Goal: Find specific page/section: Find specific page/section

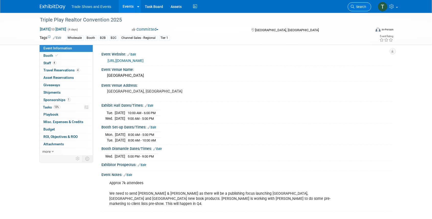
click at [357, 4] on link "Search" at bounding box center [359, 6] width 23 height 9
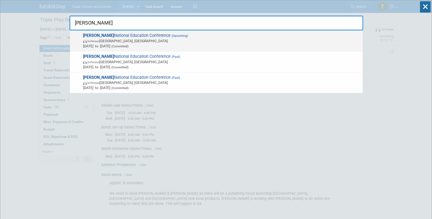
type input "sila"
click at [101, 35] on span "SILA National Education Conference (Upcoming) In-Person New Orleans, LA Oct 26,…" at bounding box center [220, 41] width 279 height 16
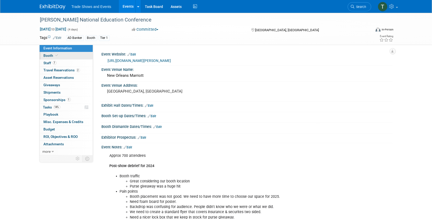
click at [53, 58] on link "Booth" at bounding box center [66, 55] width 53 height 7
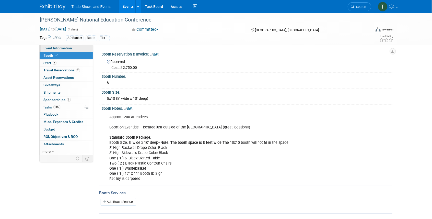
click at [54, 49] on span "Event Information" at bounding box center [58, 48] width 29 height 4
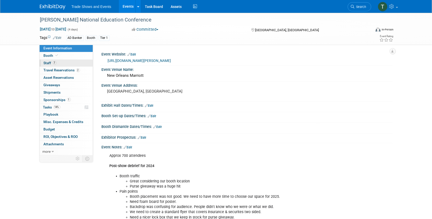
click at [60, 61] on link "7 Staff 7" at bounding box center [66, 62] width 53 height 7
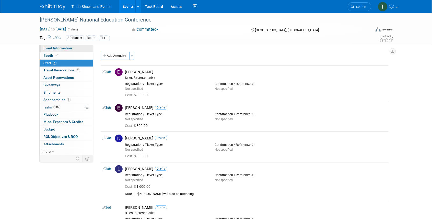
click at [61, 47] on span "Event Information" at bounding box center [58, 48] width 29 height 4
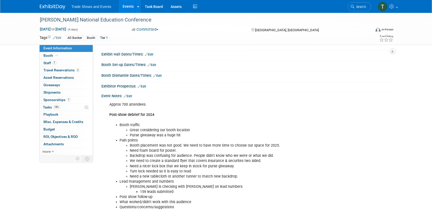
scroll to position [68, 0]
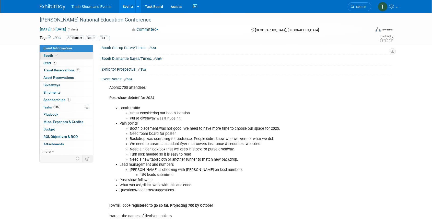
click at [52, 55] on span "Booth" at bounding box center [52, 55] width 16 height 4
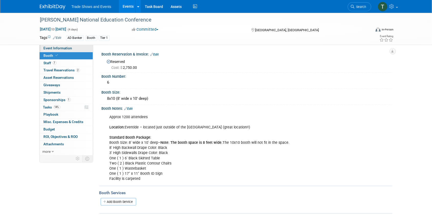
click at [66, 50] on span "Event Information" at bounding box center [58, 48] width 29 height 4
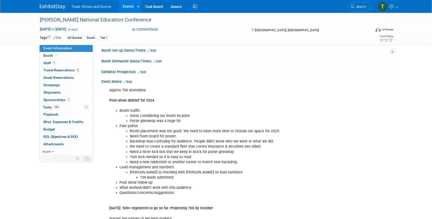
scroll to position [51, 0]
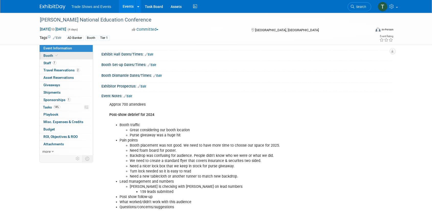
click at [51, 55] on span "Booth" at bounding box center [52, 55] width 16 height 4
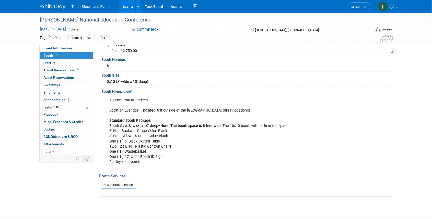
scroll to position [0, 0]
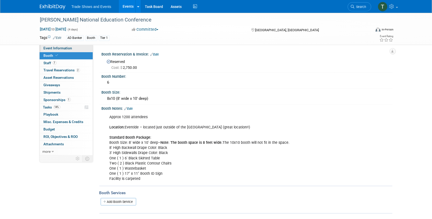
click at [67, 47] on span "Event Information" at bounding box center [58, 48] width 29 height 4
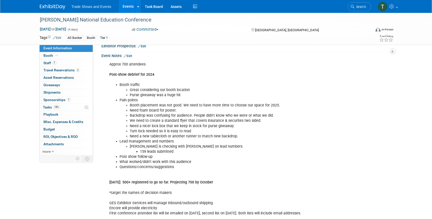
scroll to position [102, 0]
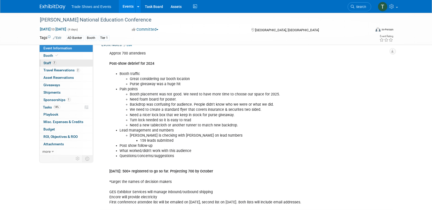
drag, startPoint x: 63, startPoint y: 64, endPoint x: 66, endPoint y: 64, distance: 2.9
click at [63, 64] on link "7 Staff 7" at bounding box center [66, 62] width 53 height 7
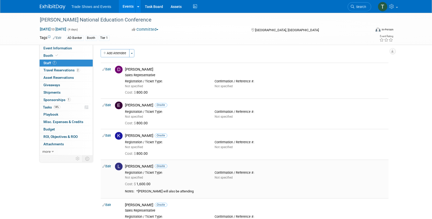
scroll to position [0, 0]
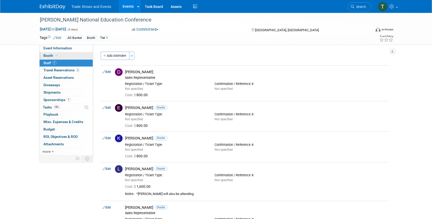
click at [62, 55] on link "Booth" at bounding box center [66, 55] width 53 height 7
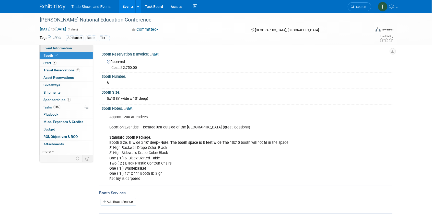
click at [61, 49] on span "Event Information" at bounding box center [58, 48] width 29 height 4
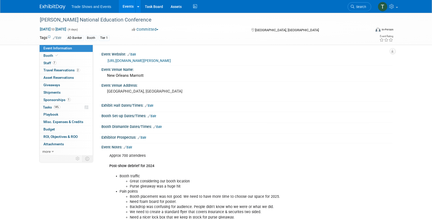
click at [129, 146] on link "Edit" at bounding box center [128, 147] width 8 height 4
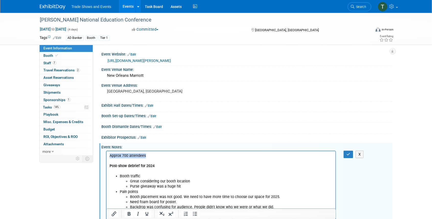
drag, startPoint x: 148, startPoint y: 156, endPoint x: 209, endPoint y: 305, distance: 161.4
click at [158, 153] on p "Approx 700 attendees Post-show debrief for 2024" at bounding box center [220, 163] width 223 height 20
click at [347, 151] on button "button" at bounding box center [347, 153] width 9 height 7
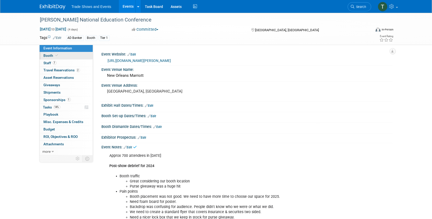
click at [49, 53] on link "Booth" at bounding box center [66, 55] width 53 height 7
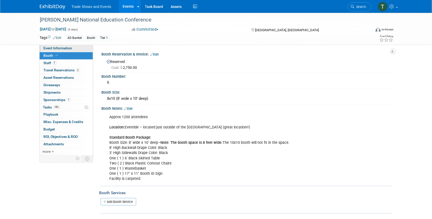
click at [69, 47] on span "Event Information" at bounding box center [58, 48] width 29 height 4
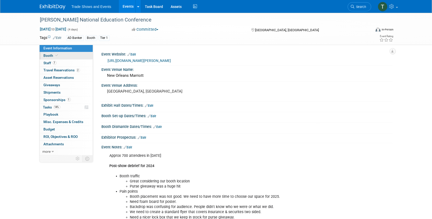
click at [51, 55] on span "Booth" at bounding box center [52, 55] width 16 height 4
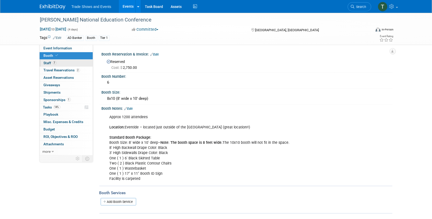
click at [59, 63] on link "7 Staff 7" at bounding box center [66, 62] width 53 height 7
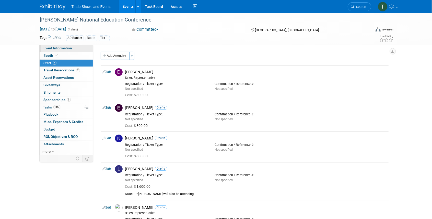
click at [59, 47] on span "Event Information" at bounding box center [58, 48] width 29 height 4
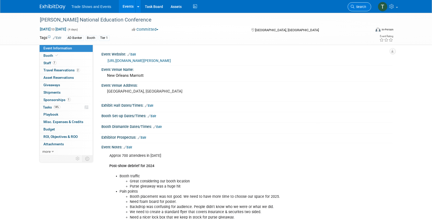
click at [364, 4] on link "Search" at bounding box center [359, 6] width 23 height 9
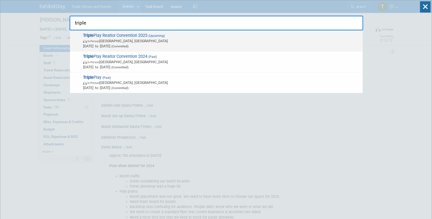
type input "triple"
click at [141, 33] on span "Triple Play Realtor Convention 2025 (Upcoming) In-Person Atlantic City, NJ Dec …" at bounding box center [220, 41] width 279 height 16
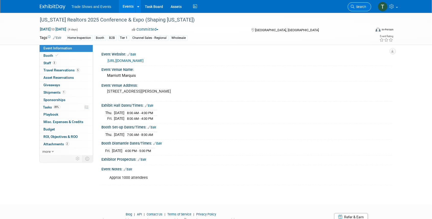
click at [360, 8] on span "Search" at bounding box center [360, 7] width 12 height 4
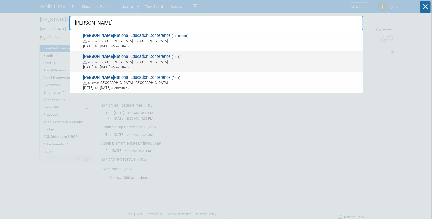
type input "sila"
click at [131, 57] on span "SILA National Education Conference (Past) In-Person San Diego, CA Oct 20, 2024 …" at bounding box center [220, 62] width 279 height 16
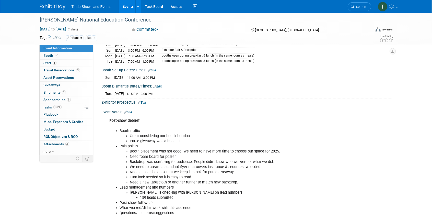
scroll to position [85, 0]
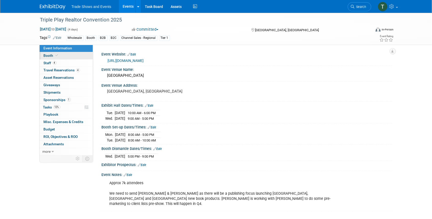
click at [52, 55] on span "Booth" at bounding box center [52, 55] width 16 height 4
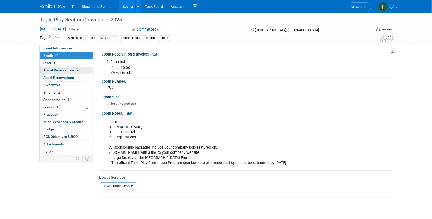
click at [58, 70] on span "Travel Reservations 4" at bounding box center [62, 70] width 36 height 4
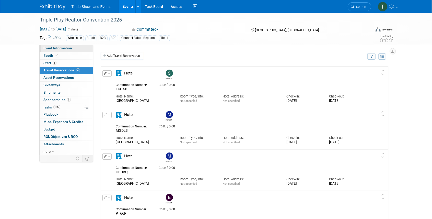
click at [47, 50] on span "Event Information" at bounding box center [58, 48] width 29 height 4
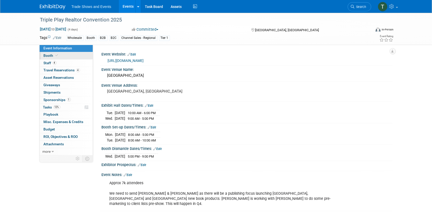
click at [52, 56] on span "Booth" at bounding box center [52, 55] width 16 height 4
